Goal: Task Accomplishment & Management: Manage account settings

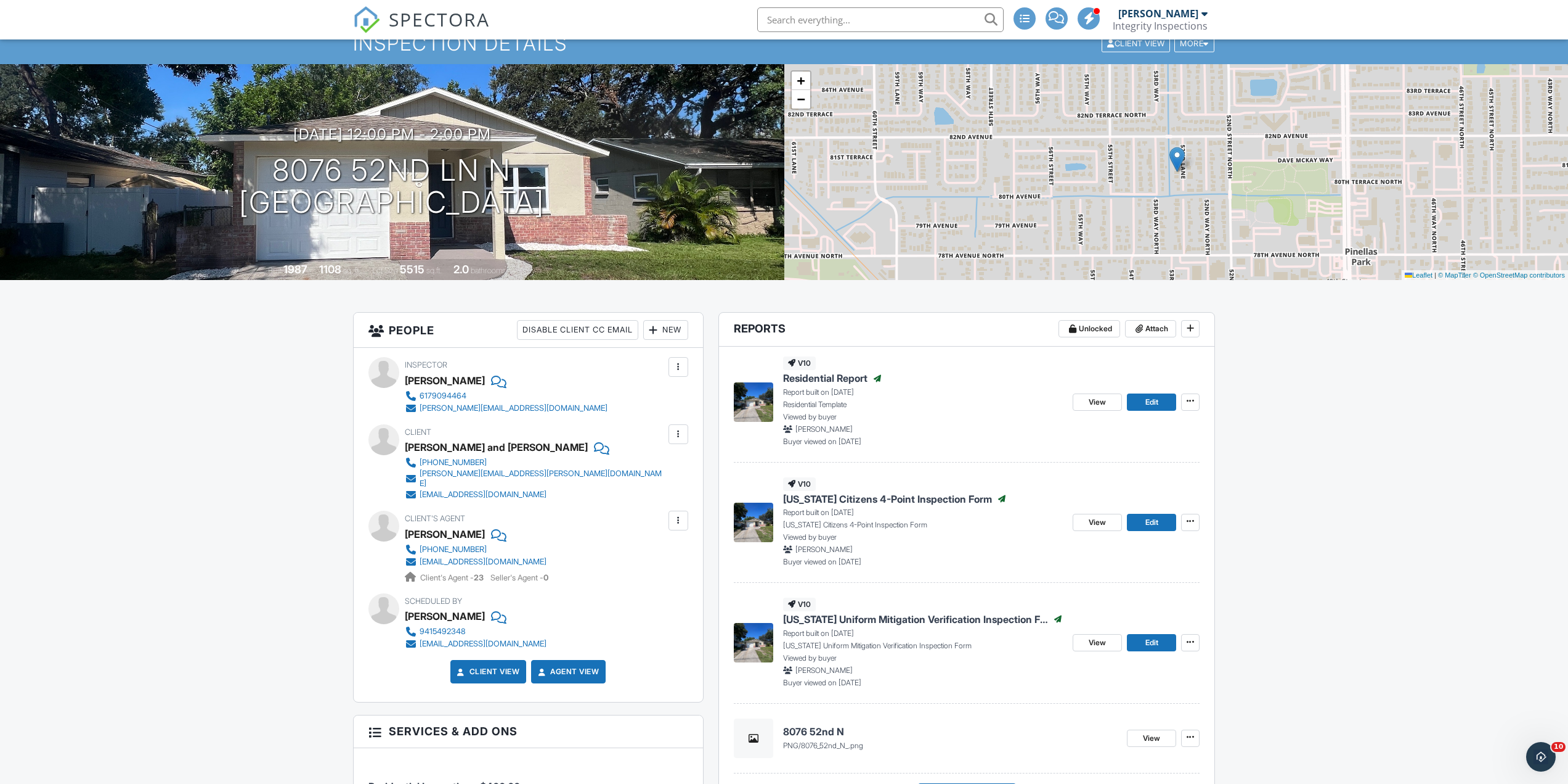
click at [773, 684] on div "v10 Florida Uniform Mitigation Verification Inspection Form Published Report bu…" at bounding box center [899, 643] width 330 height 90
click at [891, 17] on input "text" at bounding box center [880, 19] width 246 height 25
click at [922, 18] on input "text" at bounding box center [880, 19] width 246 height 25
type input "199"
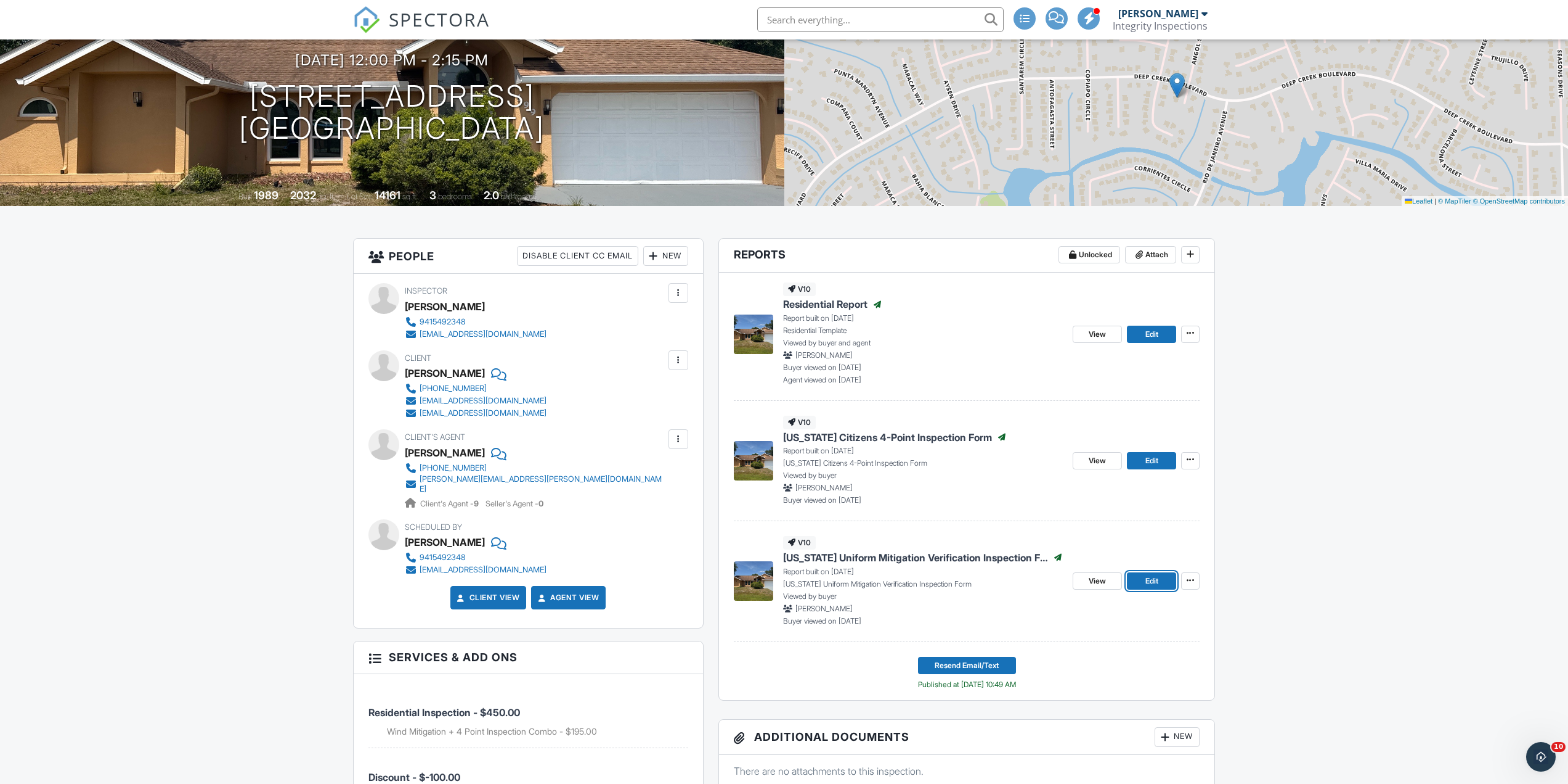
click at [1153, 582] on span "Edit" at bounding box center [1152, 581] width 13 height 13
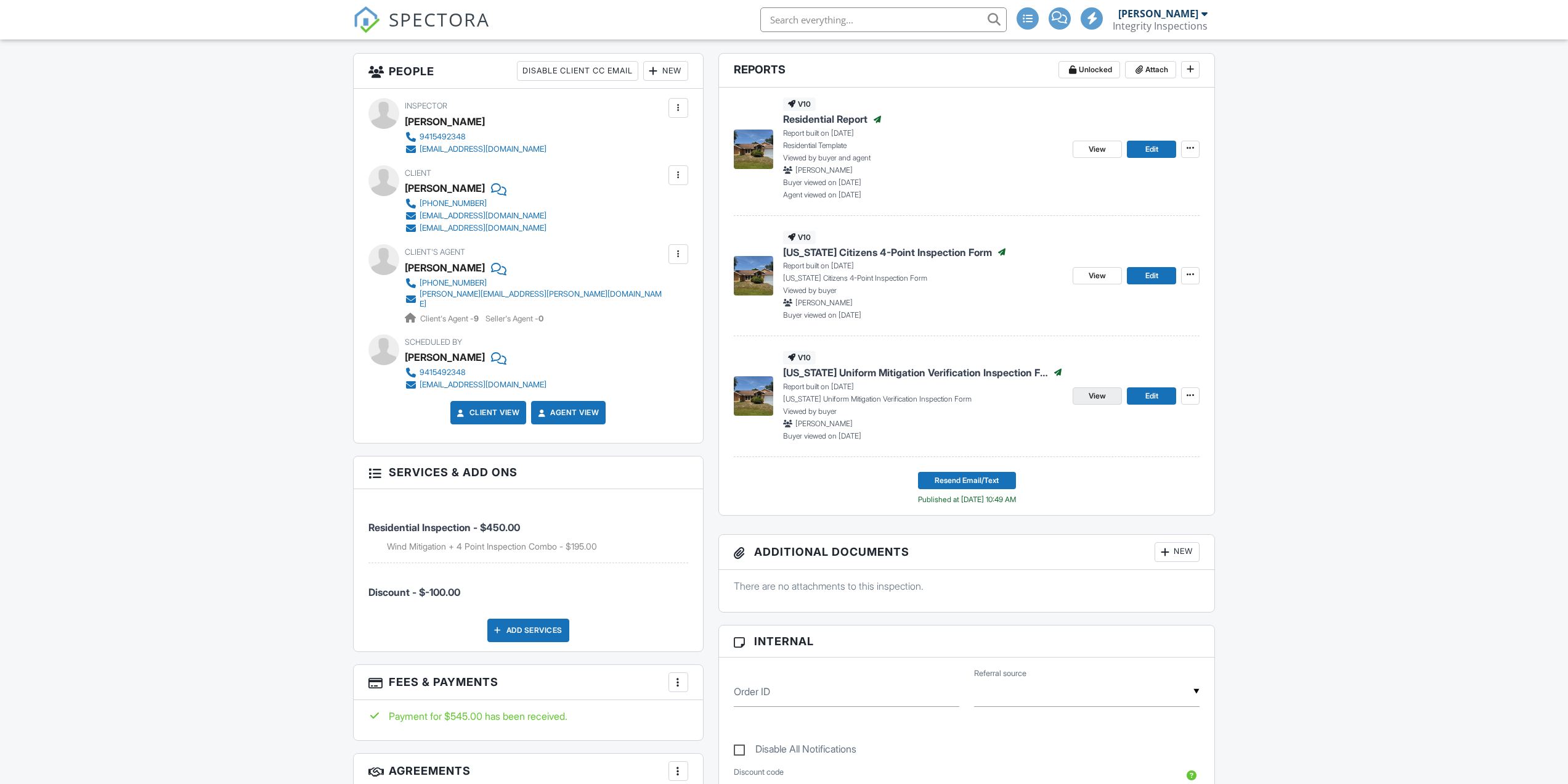
scroll to position [308, 0]
click at [1101, 400] on span "View" at bounding box center [1098, 395] width 17 height 13
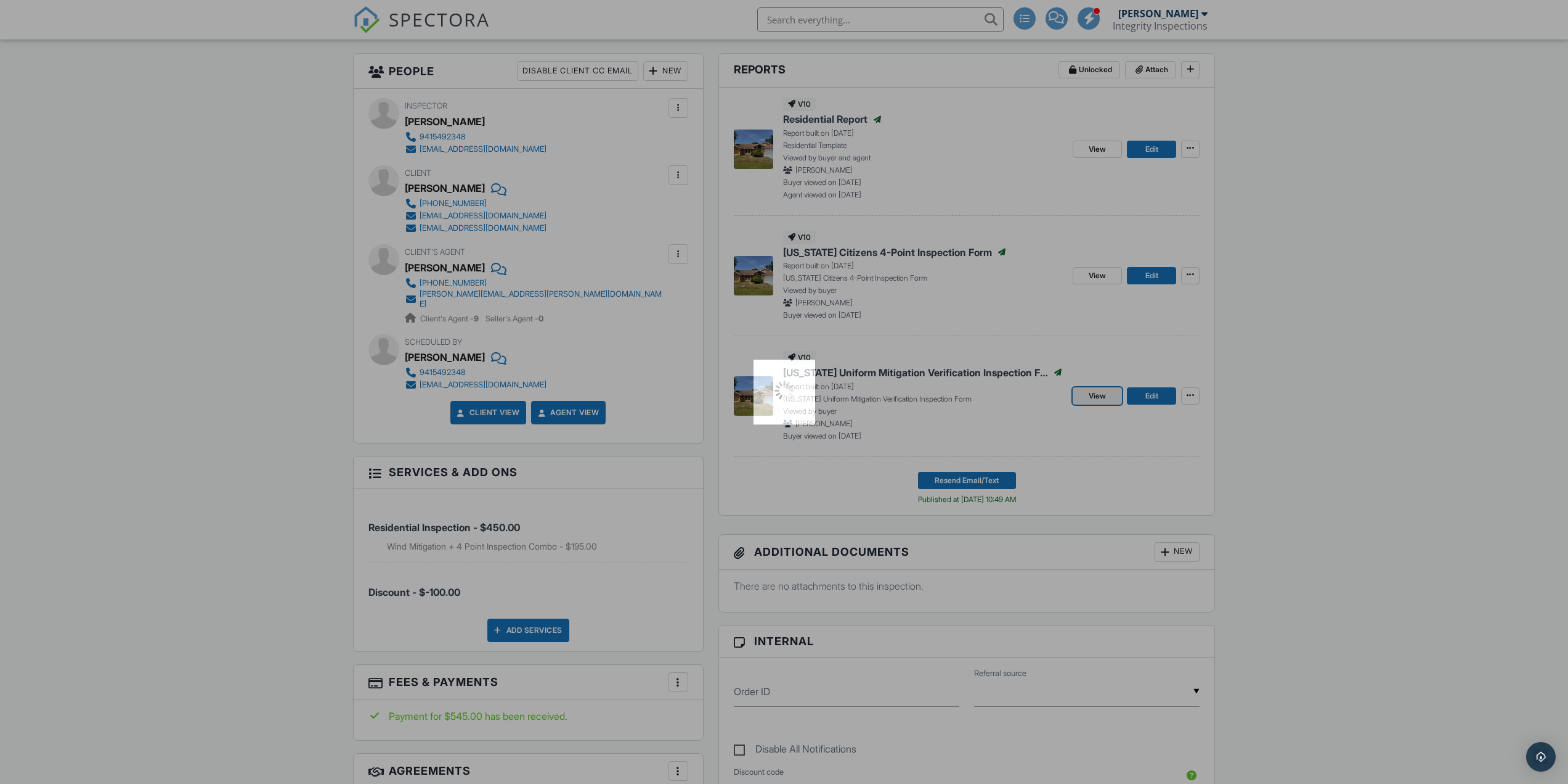
scroll to position [0, 0]
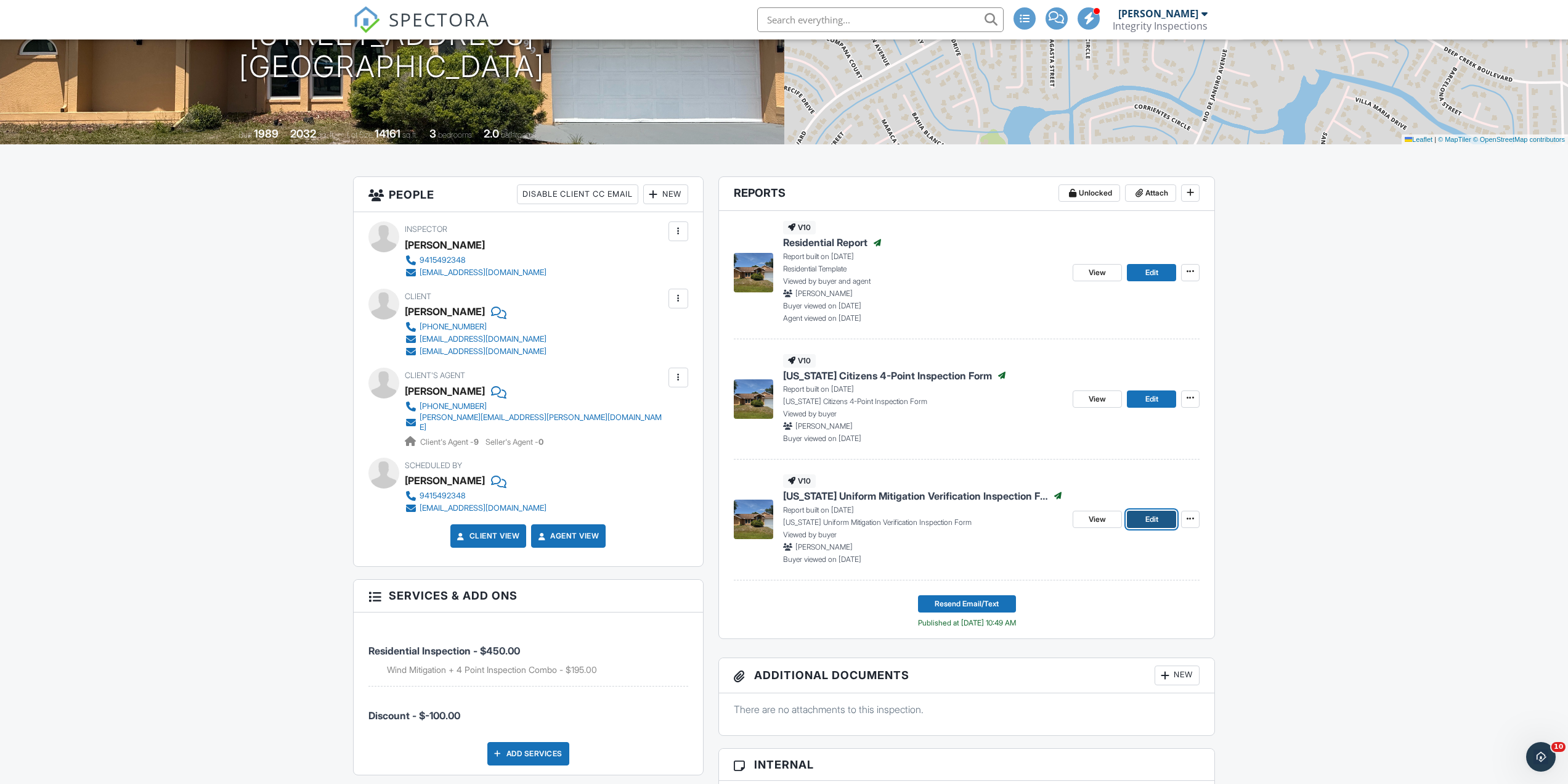
click at [1152, 516] on span "Edit" at bounding box center [1152, 519] width 13 height 13
